Goal: Find specific page/section: Find specific page/section

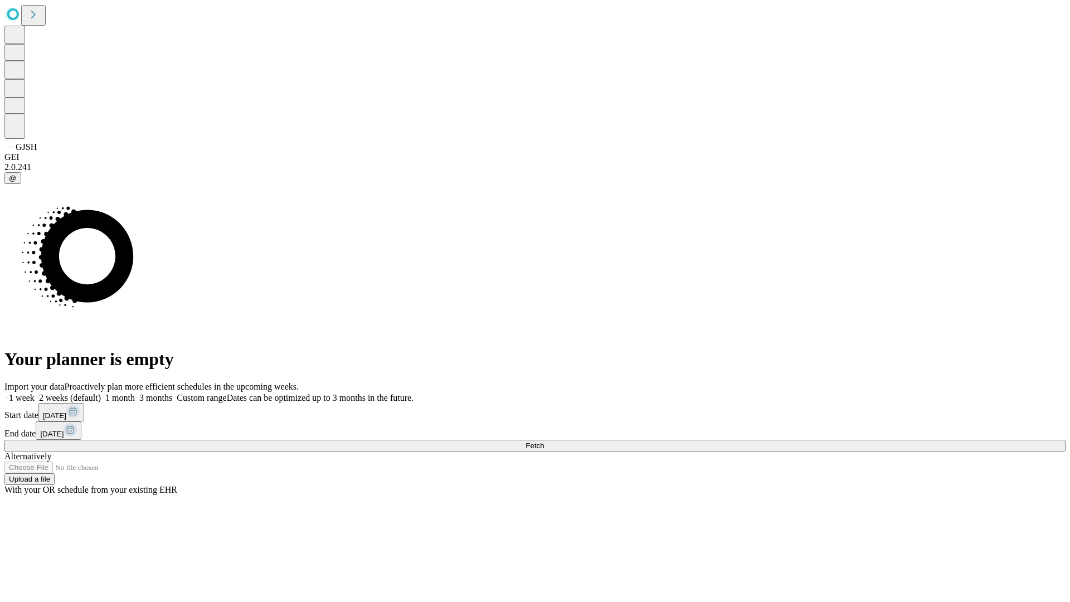
click at [544, 441] on span "Fetch" at bounding box center [535, 445] width 18 height 8
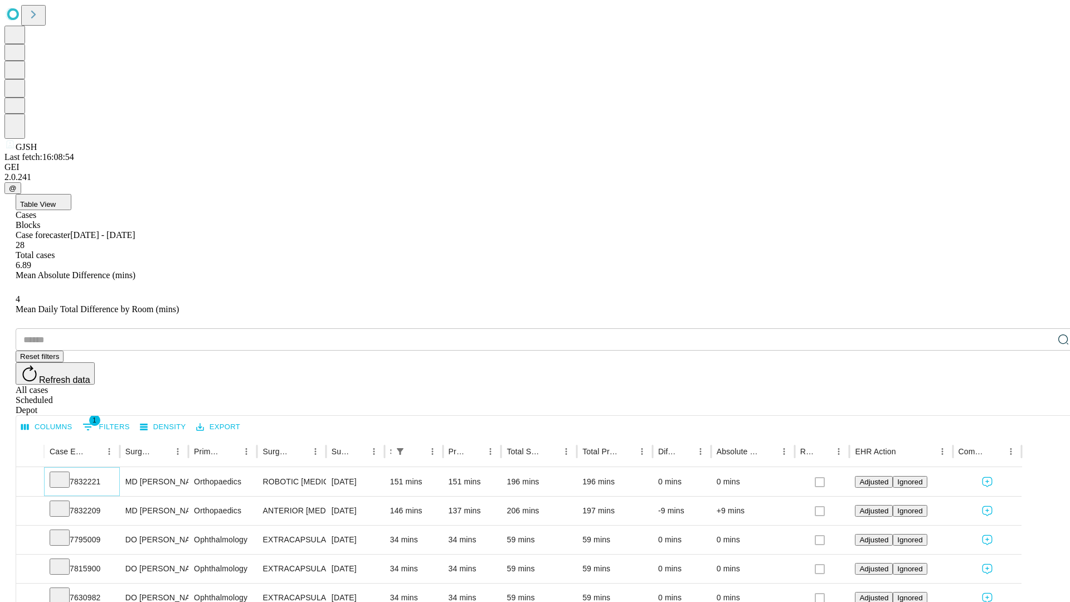
click at [65, 473] on icon at bounding box center [59, 478] width 11 height 11
